Goal: Task Accomplishment & Management: Manage account settings

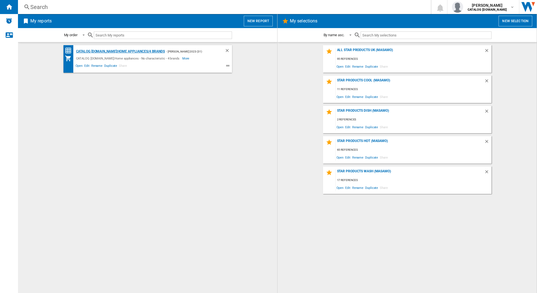
click at [139, 51] on div "CATALOG [DOMAIN_NAME]:Home appliances/4 brands" at bounding box center [120, 51] width 90 height 7
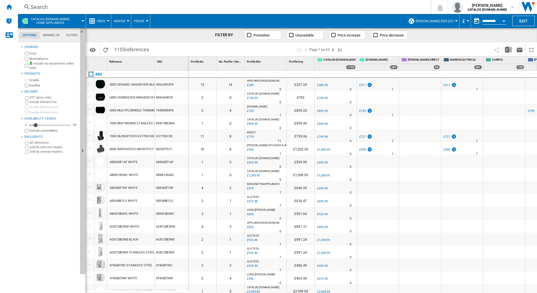
click at [455, 21] on div at bounding box center [456, 20] width 3 height 1
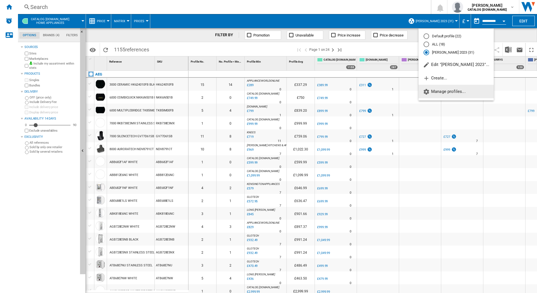
click at [447, 92] on span "Manage profiles..." at bounding box center [444, 91] width 43 height 5
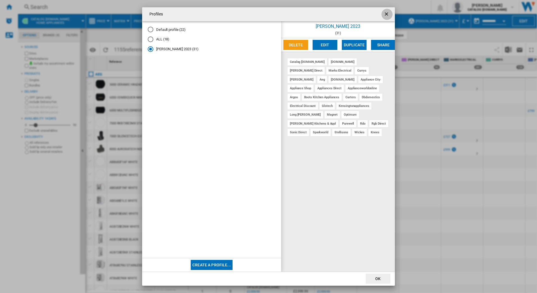
click at [387, 14] on ng-md-icon "getI18NText('BUTTONS.CLOSE_DIALOG')" at bounding box center [387, 14] width 7 height 7
